Goal: Task Accomplishment & Management: Manage account settings

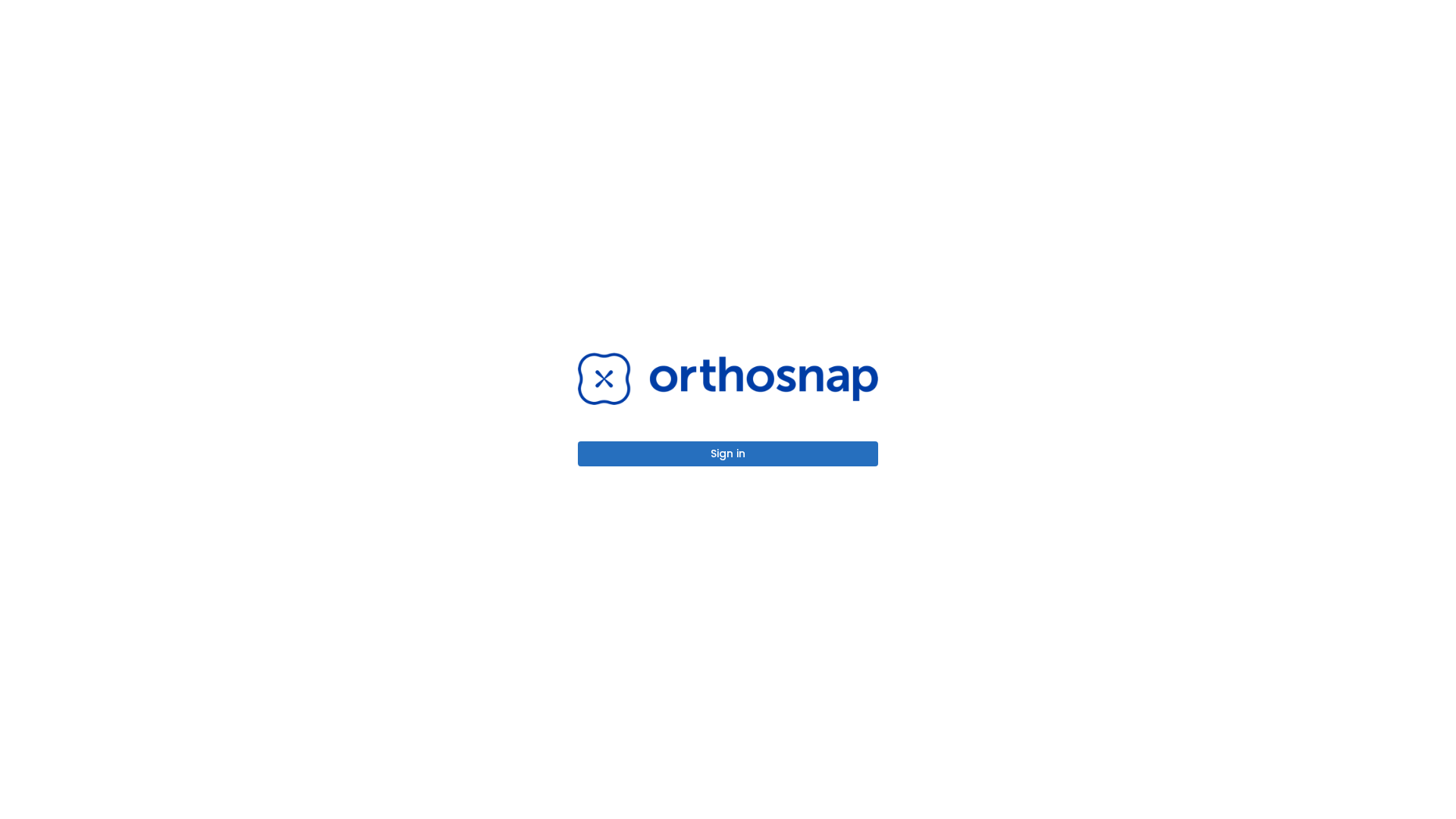
click at [728, 453] on button "Sign in" at bounding box center [728, 454] width 301 height 25
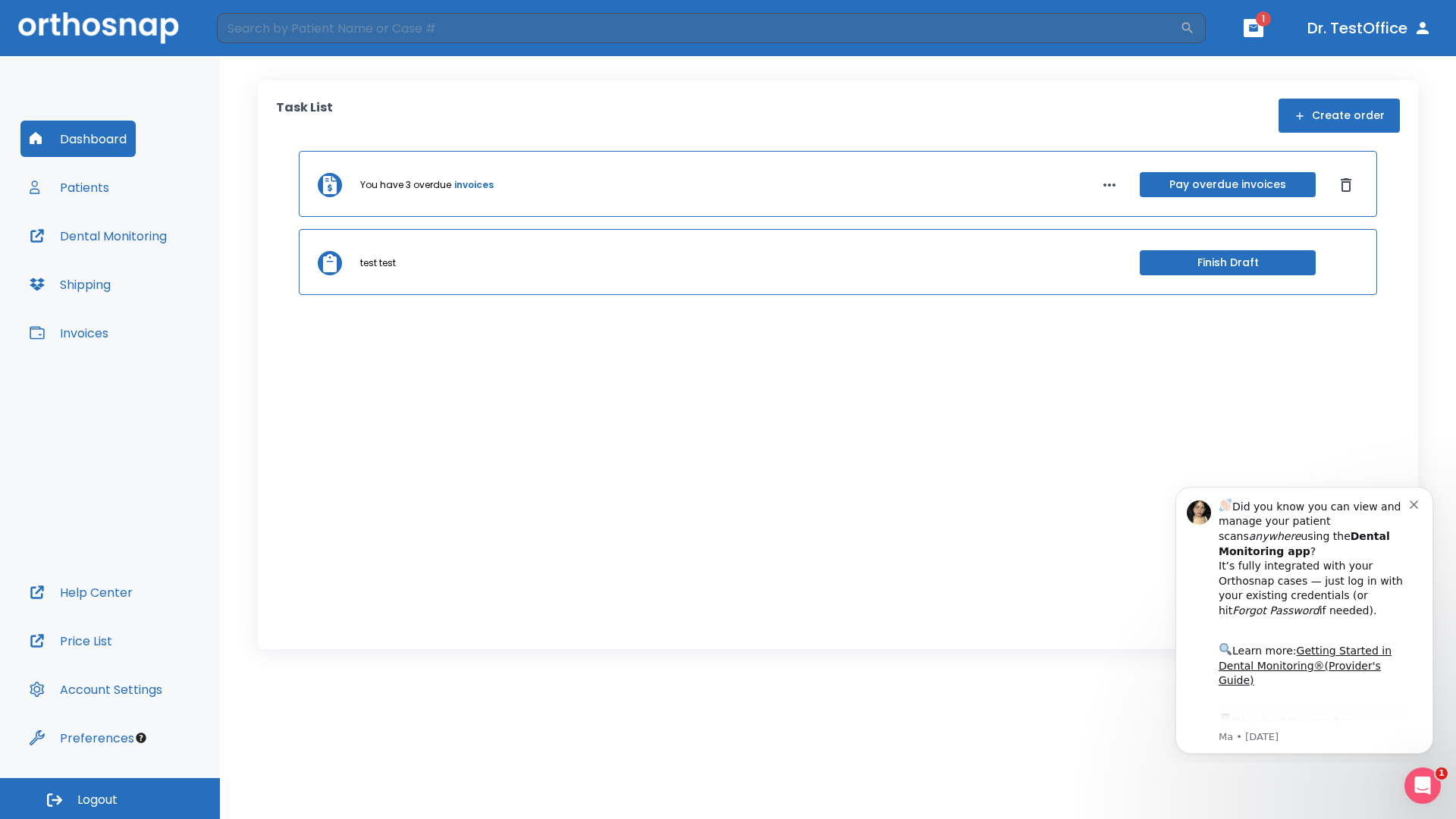
click at [110, 798] on span "Logout" at bounding box center [98, 800] width 41 height 17
